Goal: Communication & Community: Participate in discussion

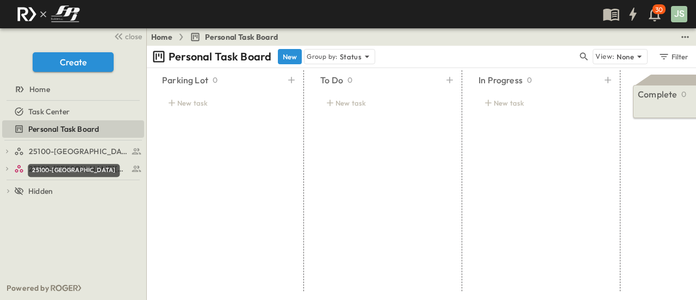
click at [53, 168] on div "25100-[GEOGRAPHIC_DATA]" at bounding box center [74, 170] width 92 height 13
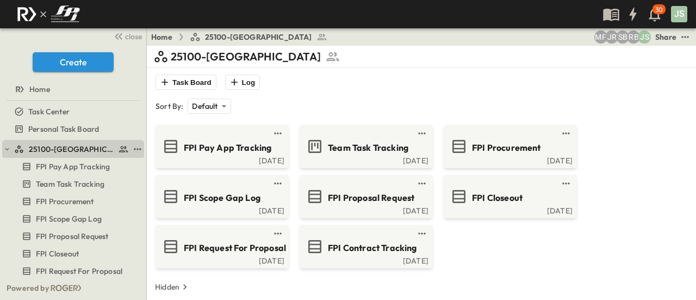
click at [27, 150] on div "25100-[GEOGRAPHIC_DATA]" at bounding box center [71, 149] width 115 height 11
click at [7, 150] on icon "button" at bounding box center [7, 149] width 4 height 2
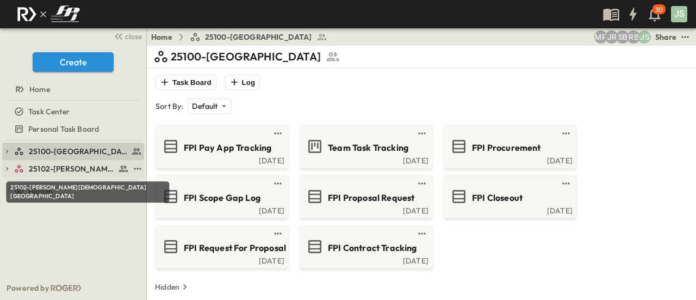
click at [61, 163] on span "25102-[PERSON_NAME][DEMOGRAPHIC_DATA][GEOGRAPHIC_DATA]" at bounding box center [72, 168] width 86 height 11
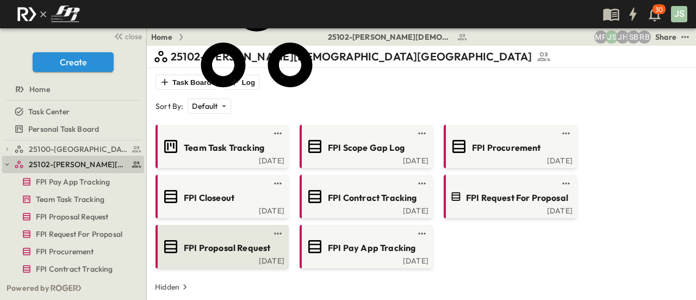
click at [233, 232] on link at bounding box center [218, 233] width 105 height 9
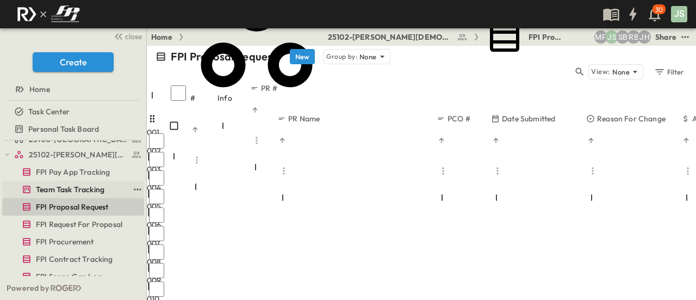
scroll to position [6, 0]
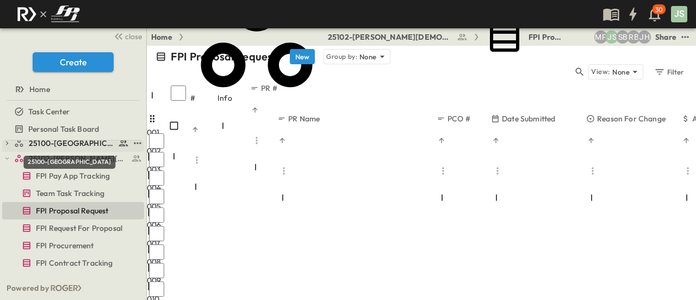
click at [82, 144] on span "25100-[GEOGRAPHIC_DATA]" at bounding box center [72, 143] width 86 height 11
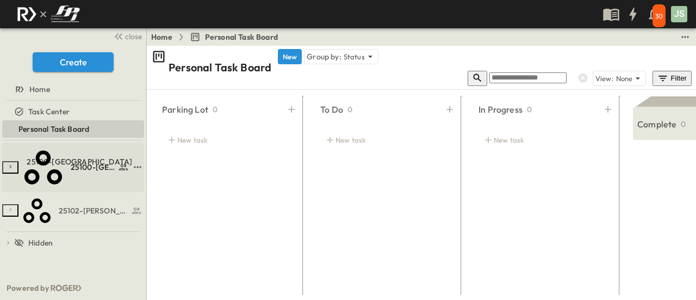
click at [71, 162] on span "25100-[GEOGRAPHIC_DATA]" at bounding box center [93, 167] width 45 height 11
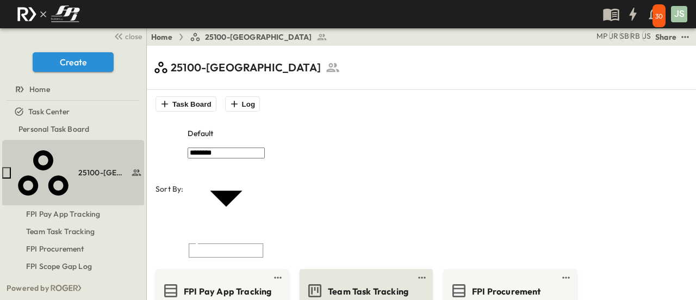
click at [339, 285] on span "Team Task Tracking" at bounding box center [368, 291] width 81 height 13
